Goal: Transaction & Acquisition: Purchase product/service

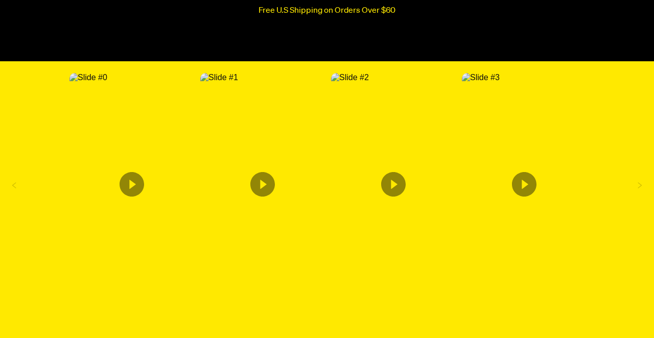
scroll to position [1810, 0]
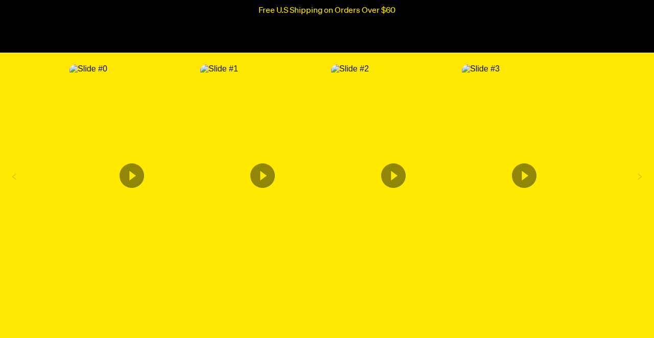
click at [527, 185] on icon "Content from Archive App" at bounding box center [524, 176] width 25 height 25
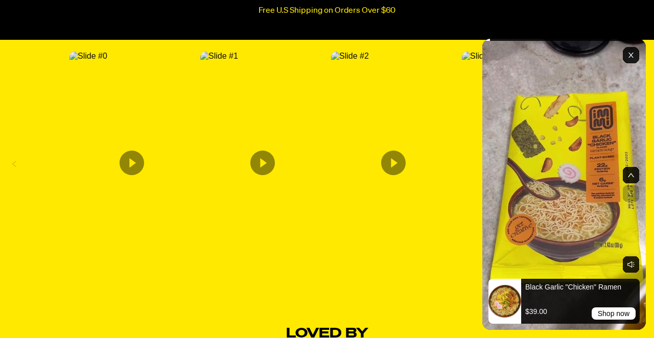
scroll to position [1828, 0]
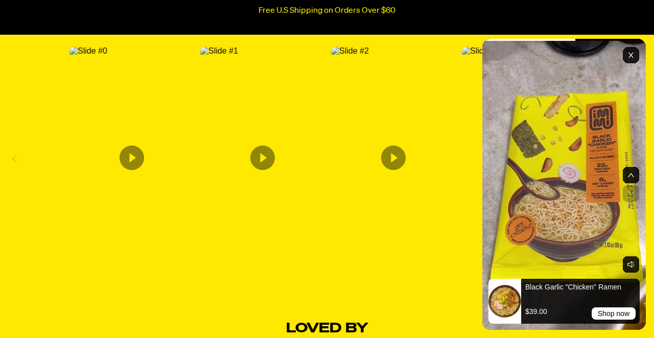
click at [393, 163] on icon "Content from Archive App" at bounding box center [393, 158] width 25 height 25
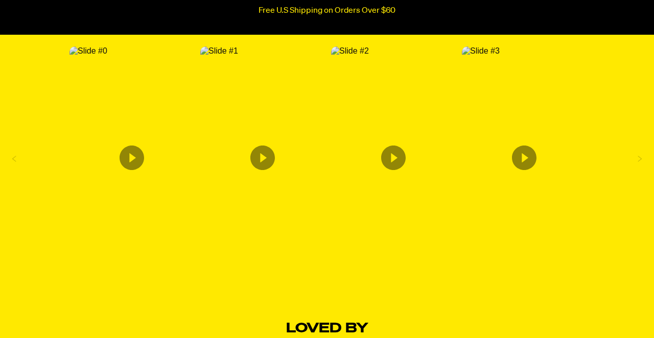
click at [261, 170] on icon "Content from Archive App" at bounding box center [262, 158] width 25 height 25
click at [131, 163] on icon "Content from Archive App" at bounding box center [132, 158] width 25 height 25
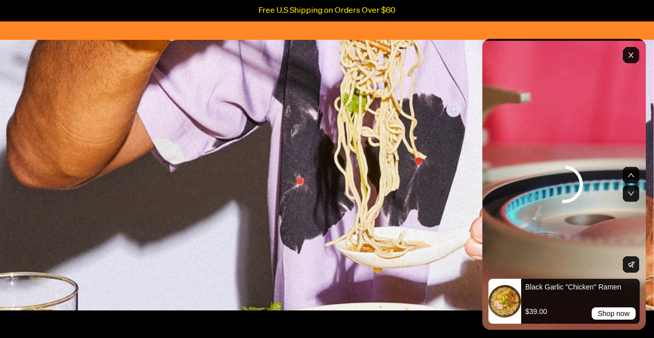
scroll to position [2681, 0]
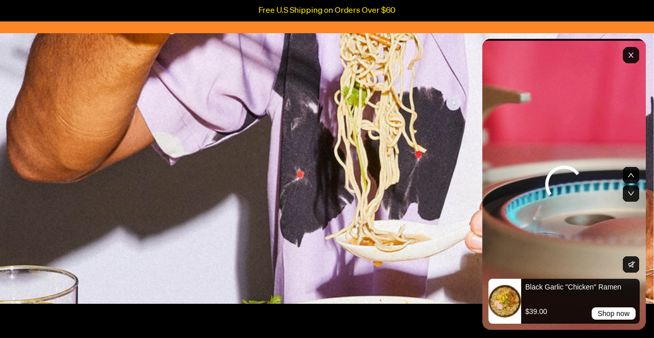
click at [632, 54] on icon "Exit" at bounding box center [631, 55] width 5 height 5
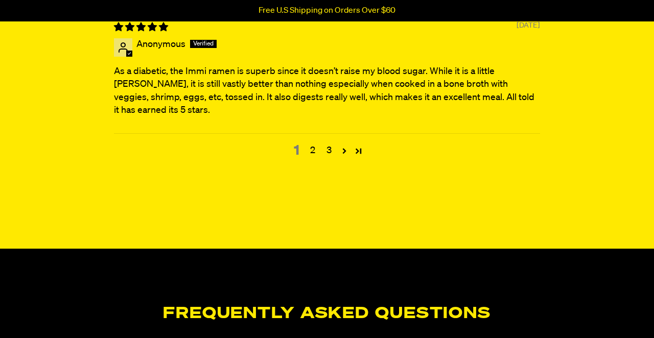
scroll to position [4290, 0]
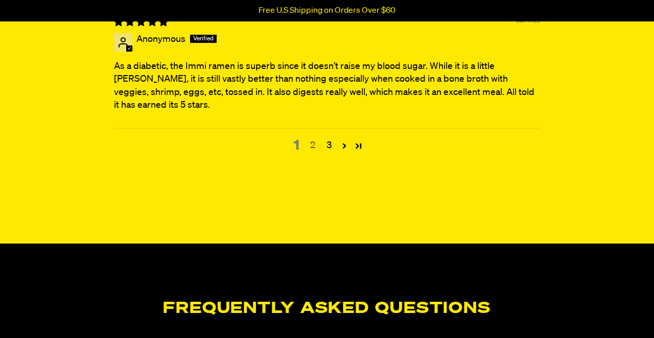
click at [312, 139] on link "2" at bounding box center [313, 145] width 16 height 13
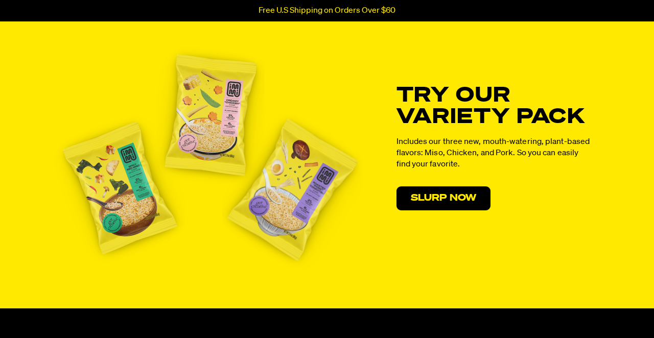
scroll to position [5240, 0]
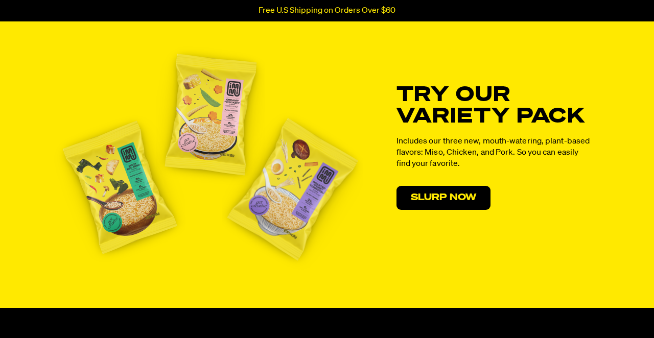
click at [310, 196] on img at bounding box center [292, 189] width 141 height 163
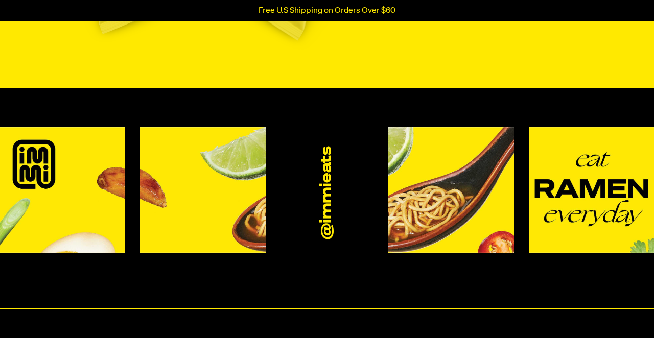
scroll to position [5460, 0]
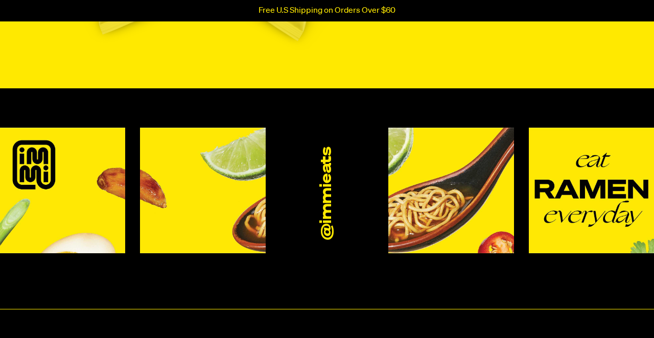
click at [434, 166] on img at bounding box center [450, 191] width 125 height 126
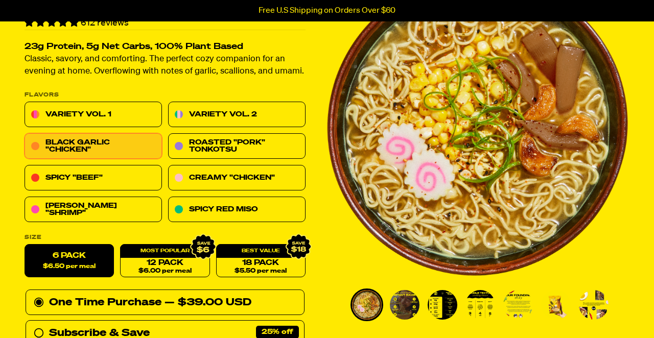
scroll to position [96, 0]
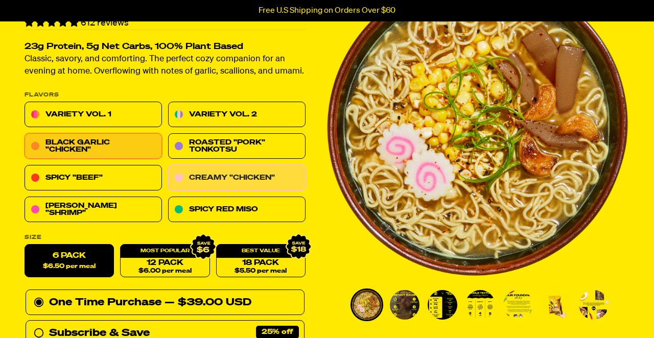
click at [284, 176] on link "Creamy "Chicken"" at bounding box center [236, 179] width 137 height 26
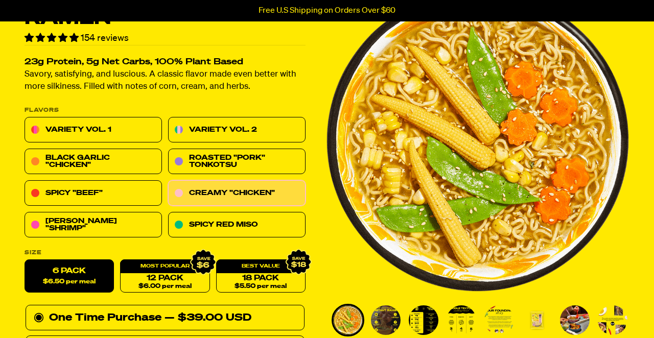
scroll to position [83, 0]
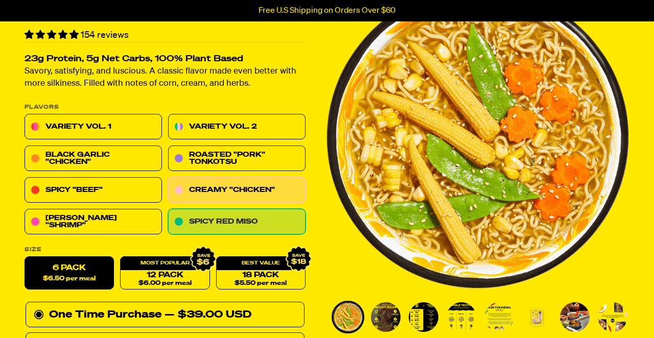
click at [243, 222] on link "Spicy Red Miso" at bounding box center [236, 223] width 137 height 26
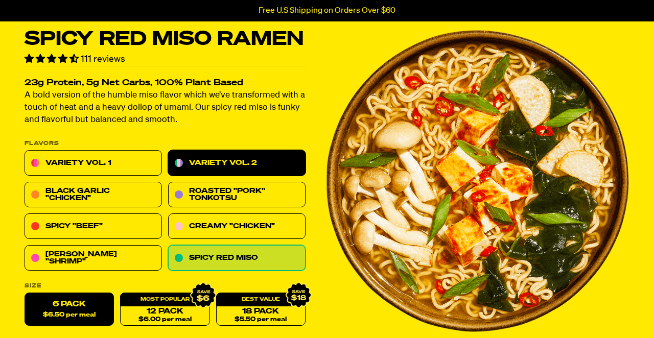
scroll to position [40, 0]
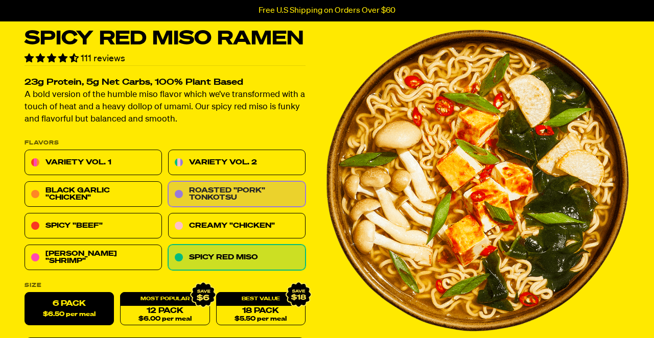
click at [208, 189] on link "Roasted "Pork" Tonkotsu" at bounding box center [236, 195] width 137 height 26
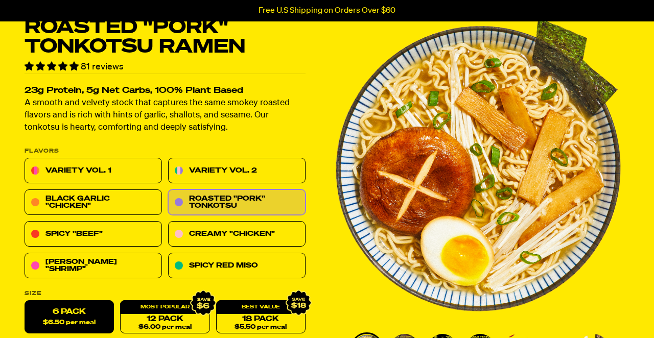
scroll to position [53, 0]
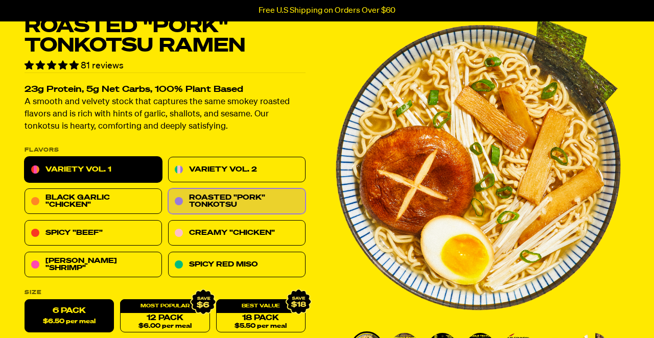
click at [68, 167] on link "Variety Vol. 1" at bounding box center [93, 170] width 137 height 26
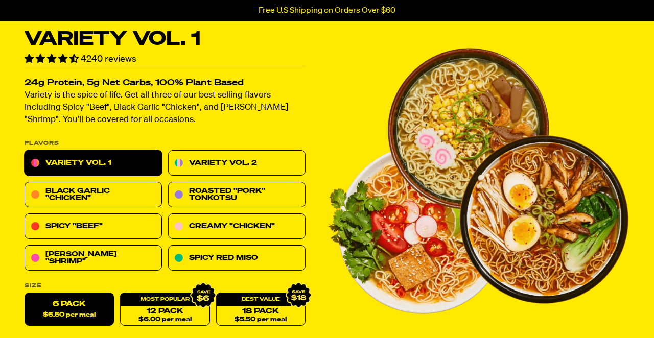
scroll to position [42, 0]
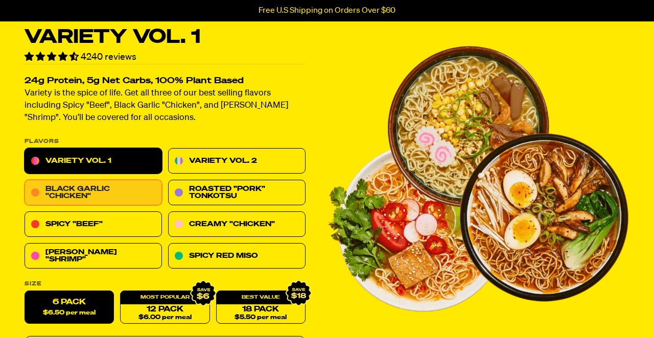
click at [81, 190] on link "Black Garlic "Chicken"" at bounding box center [93, 193] width 137 height 26
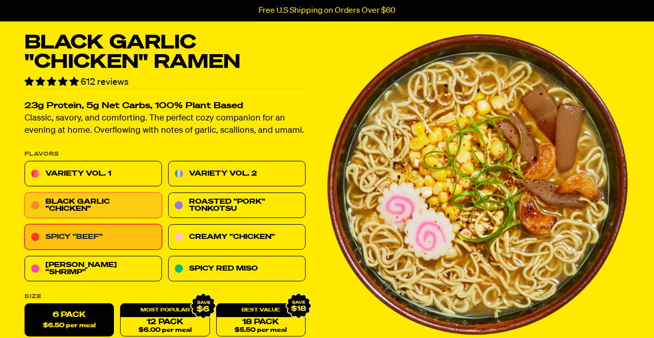
scroll to position [35, 0]
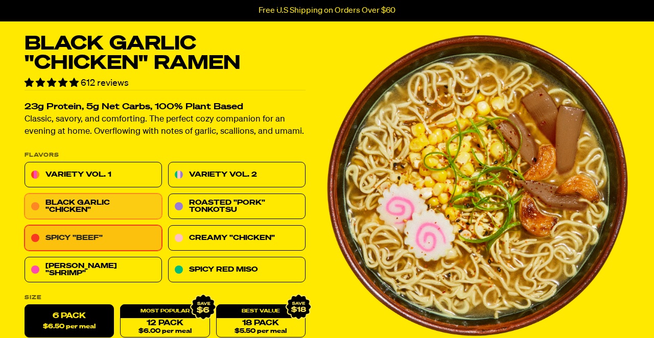
click at [96, 235] on link "Spicy "Beef"" at bounding box center [93, 239] width 137 height 26
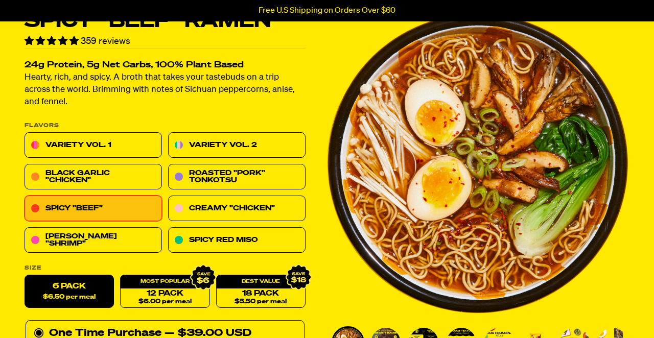
scroll to position [60, 0]
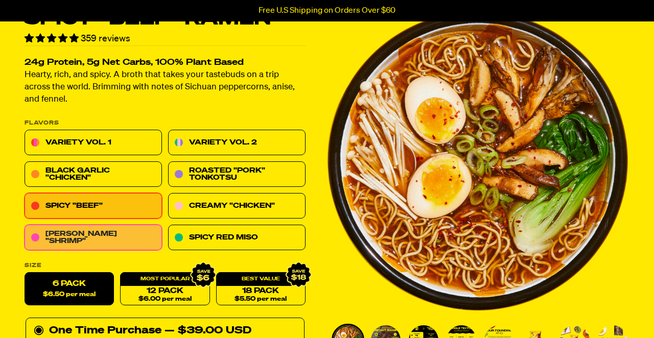
click at [132, 234] on link "[PERSON_NAME] "Shrimp"" at bounding box center [93, 238] width 137 height 26
